Goal: Task Accomplishment & Management: Use online tool/utility

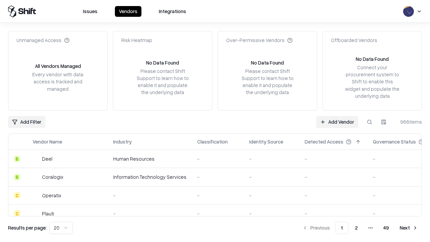
click at [337, 122] on link "Add Vendor" at bounding box center [337, 122] width 42 height 12
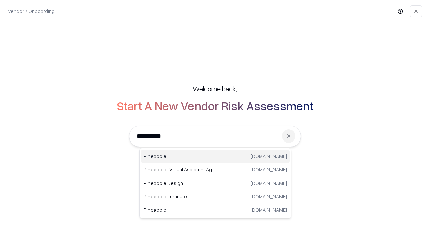
click at [215, 156] on div "Pineapple [DOMAIN_NAME]" at bounding box center [215, 155] width 148 height 13
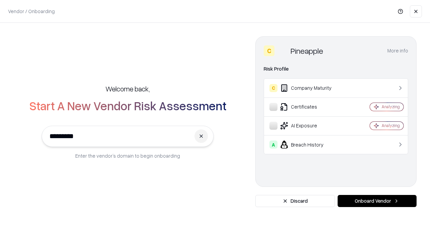
type input "*********"
click at [377, 201] on button "Onboard Vendor" at bounding box center [376, 201] width 79 height 12
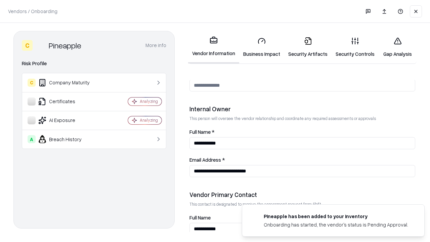
scroll to position [348, 0]
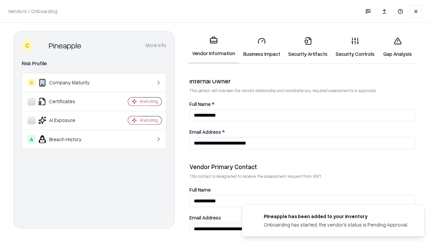
click at [262, 47] on link "Business Impact" at bounding box center [261, 47] width 45 height 31
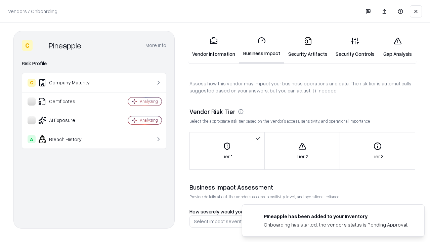
click at [308, 47] on link "Security Artifacts" at bounding box center [307, 47] width 47 height 31
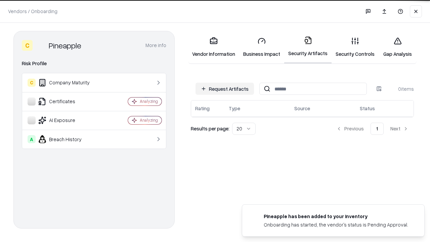
click at [225, 88] on button "Request Artifacts" at bounding box center [224, 89] width 58 height 12
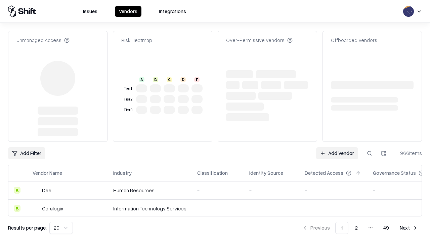
click at [337, 147] on link "Add Vendor" at bounding box center [337, 153] width 42 height 12
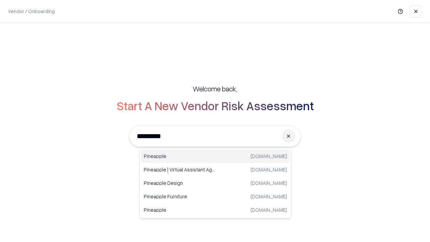
click at [215, 156] on div "Pineapple [DOMAIN_NAME]" at bounding box center [215, 155] width 148 height 13
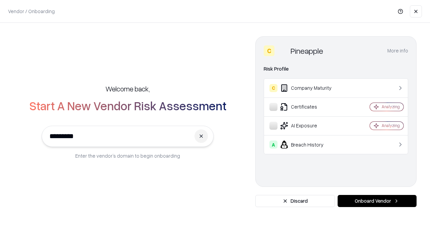
type input "*********"
click at [377, 201] on button "Onboard Vendor" at bounding box center [376, 201] width 79 height 12
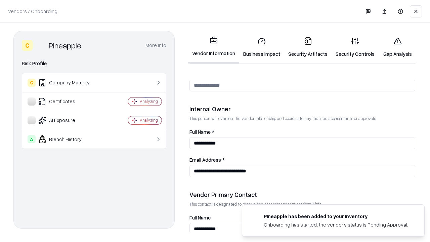
scroll to position [348, 0]
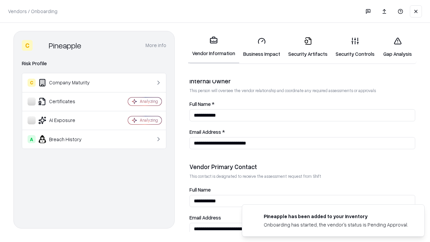
click at [397, 47] on link "Gap Analysis" at bounding box center [397, 47] width 38 height 31
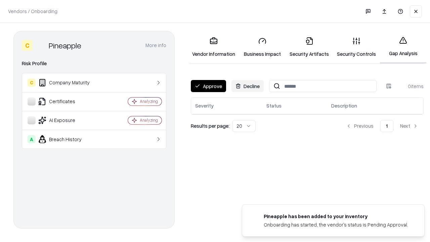
click at [208, 86] on button "Approve" at bounding box center [208, 86] width 35 height 12
